Goal: Task Accomplishment & Management: Use online tool/utility

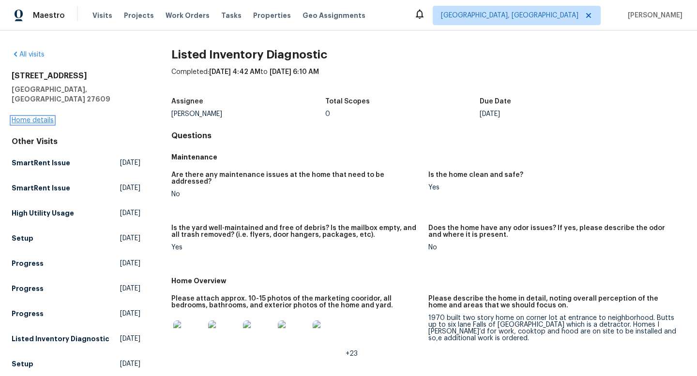
click at [38, 117] on link "Home details" at bounding box center [33, 120] width 42 height 7
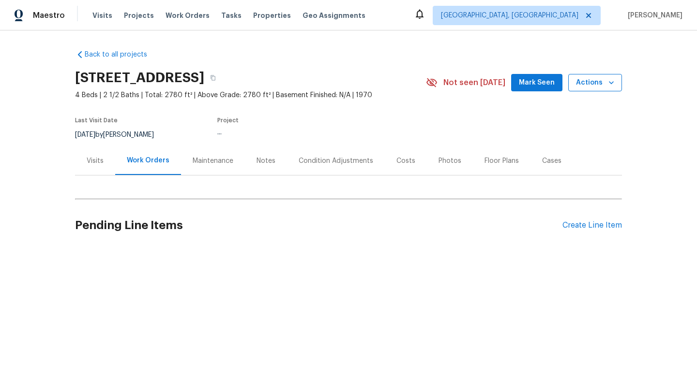
click at [601, 78] on span "Actions" at bounding box center [595, 83] width 38 height 12
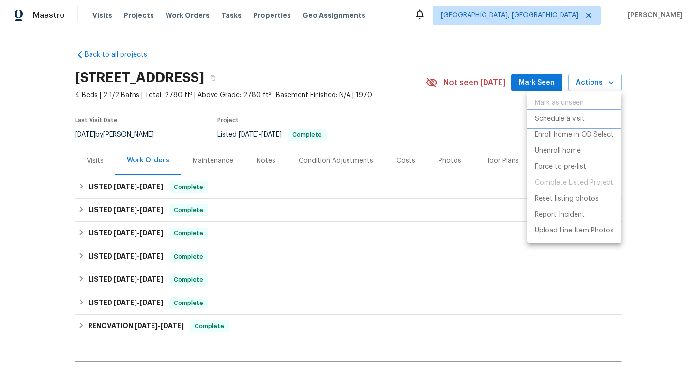
click at [551, 119] on p "Schedule a visit" at bounding box center [560, 119] width 50 height 10
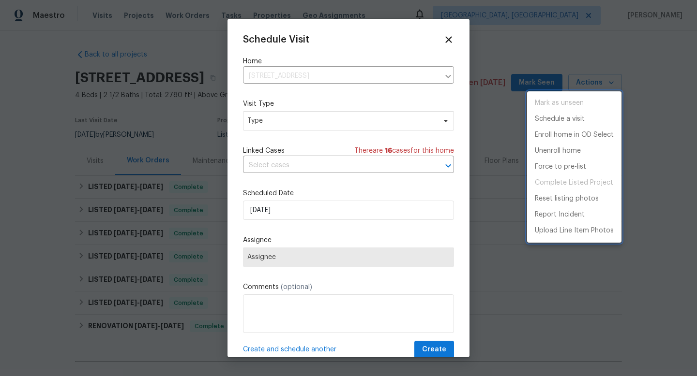
click at [317, 119] on div at bounding box center [348, 188] width 697 height 376
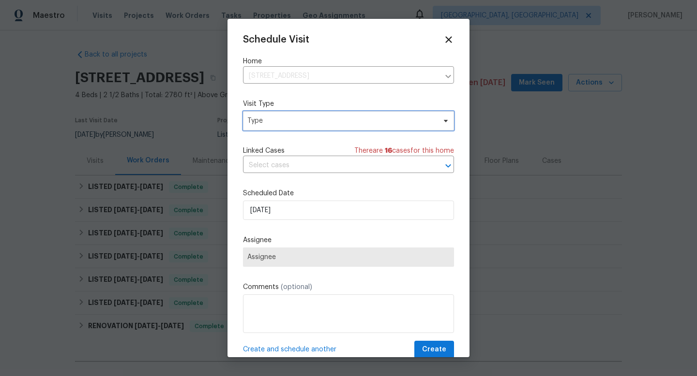
click at [309, 122] on span "Type" at bounding box center [341, 121] width 188 height 10
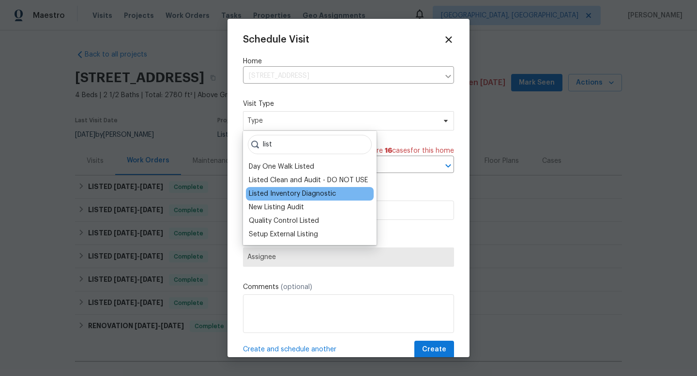
type input "list"
click at [305, 199] on div "Listed Inventory Diagnostic" at bounding box center [310, 194] width 128 height 14
click at [302, 192] on div "Listed Inventory Diagnostic" at bounding box center [292, 194] width 87 height 10
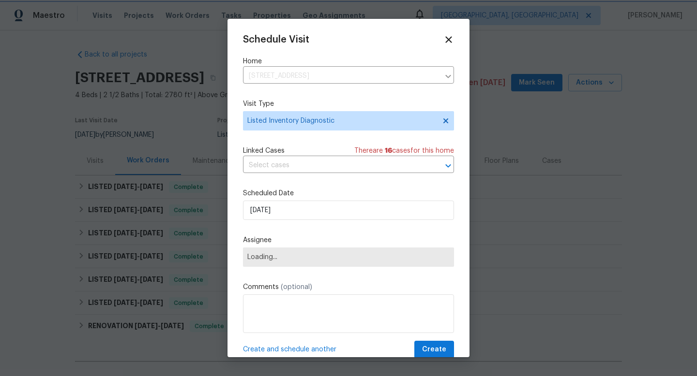
scroll to position [17, 0]
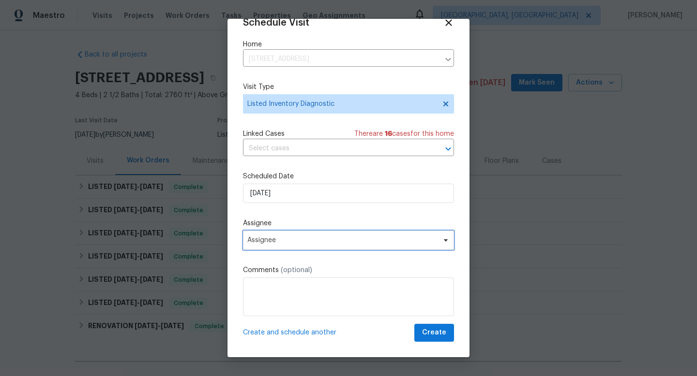
click at [302, 238] on span "Assignee" at bounding box center [342, 241] width 190 height 8
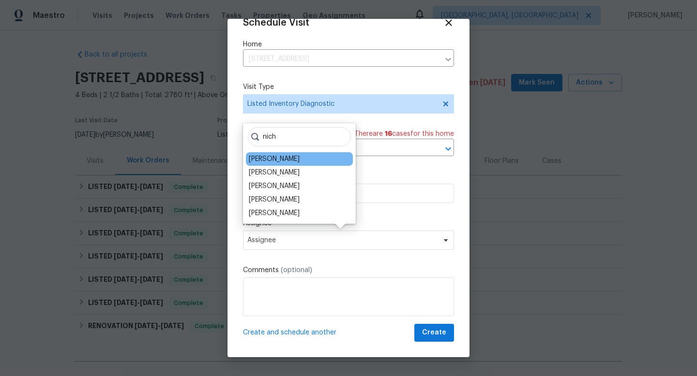
type input "nich"
click at [286, 158] on div "[PERSON_NAME]" at bounding box center [274, 159] width 51 height 10
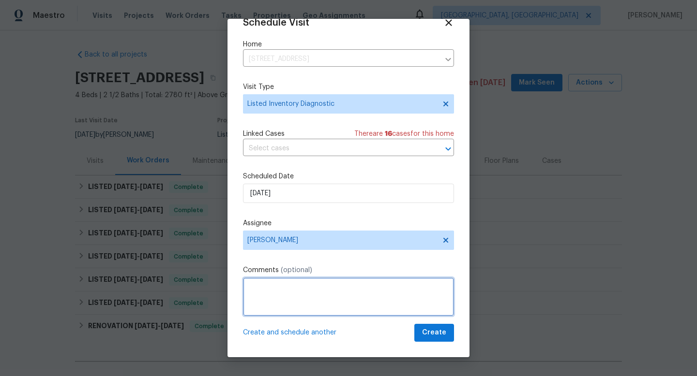
click at [323, 295] on textarea at bounding box center [348, 297] width 211 height 39
click at [277, 306] on textarea "New to SPAM. 174 DOM with no offers. Feedback on condition has been consistentl…" at bounding box center [348, 297] width 211 height 39
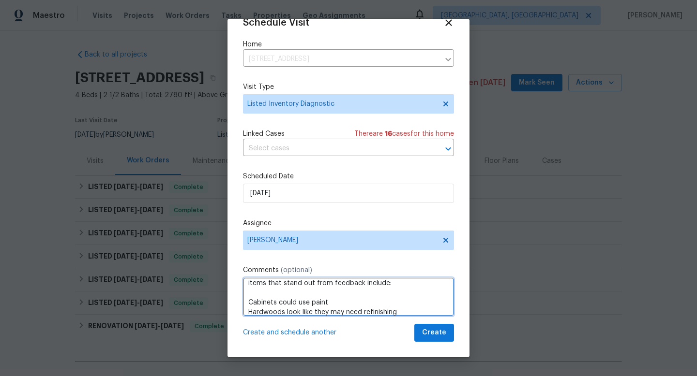
click at [410, 312] on textarea "New to SPAM. 174 DOM with no offers. Feedback on condition has been consistentl…" at bounding box center [348, 297] width 211 height 39
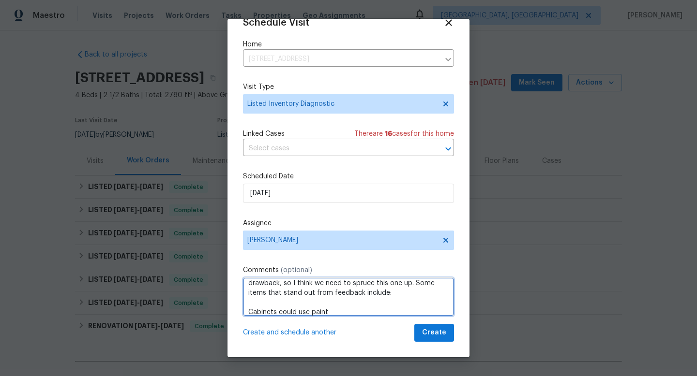
scroll to position [33, 0]
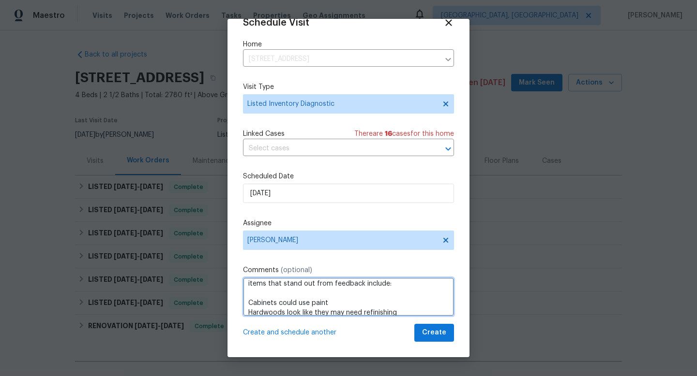
click at [363, 287] on textarea "New to SPAM. 174 DOM with no offers. Feedback on condition has been consistentl…" at bounding box center [348, 297] width 211 height 39
click at [359, 285] on textarea "New to SPAM. 174 DOM with no offers. Feedback on condition has been consistentl…" at bounding box center [348, 297] width 211 height 39
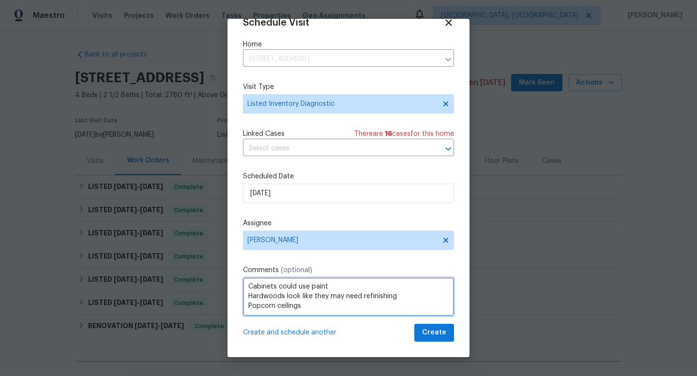
click at [336, 307] on textarea "New to SPAM. 174 DOM with no offers. Feedback on condition has been consistentl…" at bounding box center [348, 297] width 211 height 39
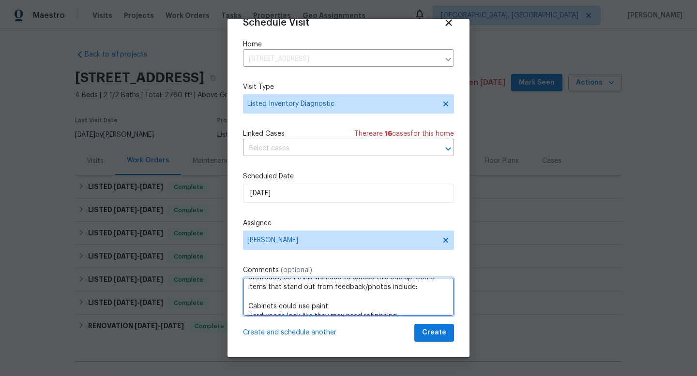
scroll to position [21, 0]
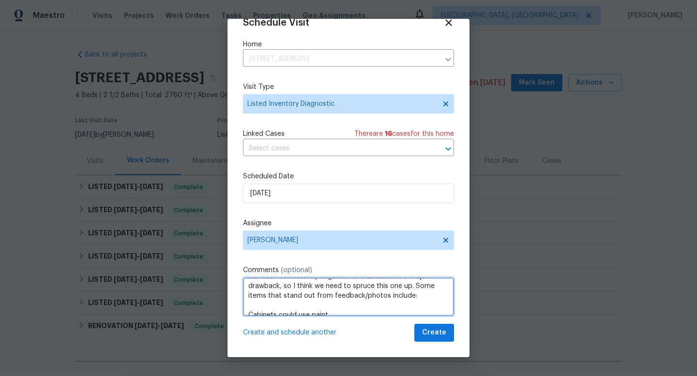
click at [408, 286] on textarea "New to SPAM. 174 DOM with no offers. Feedback on condition has been consistentl…" at bounding box center [348, 297] width 211 height 39
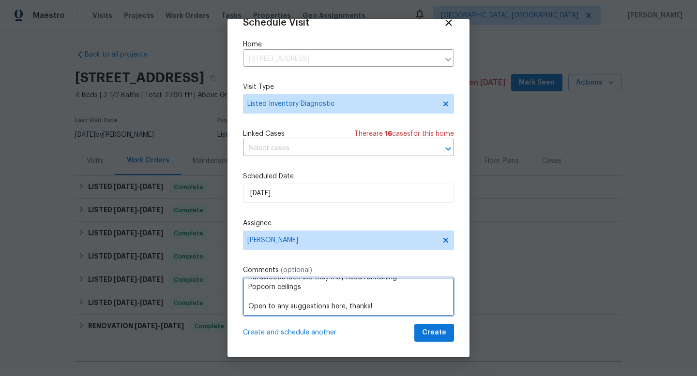
scroll to position [78, 0]
type textarea "New to SPAM. 174 DOM with no offers. Feedback on condition has been consistentl…"
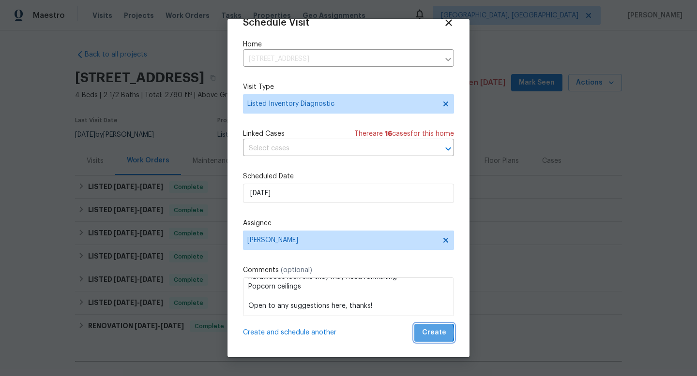
click at [432, 333] on span "Create" at bounding box center [434, 333] width 24 height 12
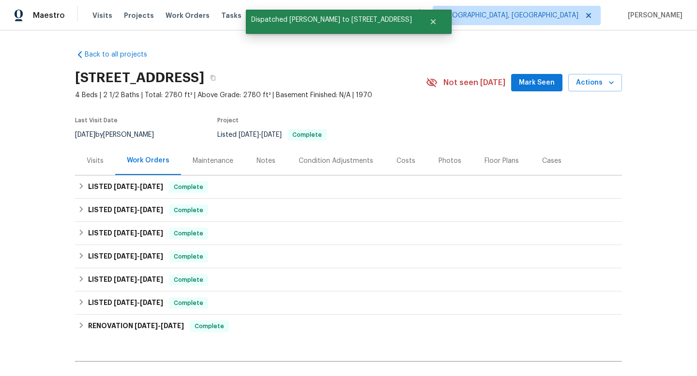
click at [92, 163] on div "Visits" at bounding box center [95, 161] width 17 height 10
